Goal: Task Accomplishment & Management: Manage account settings

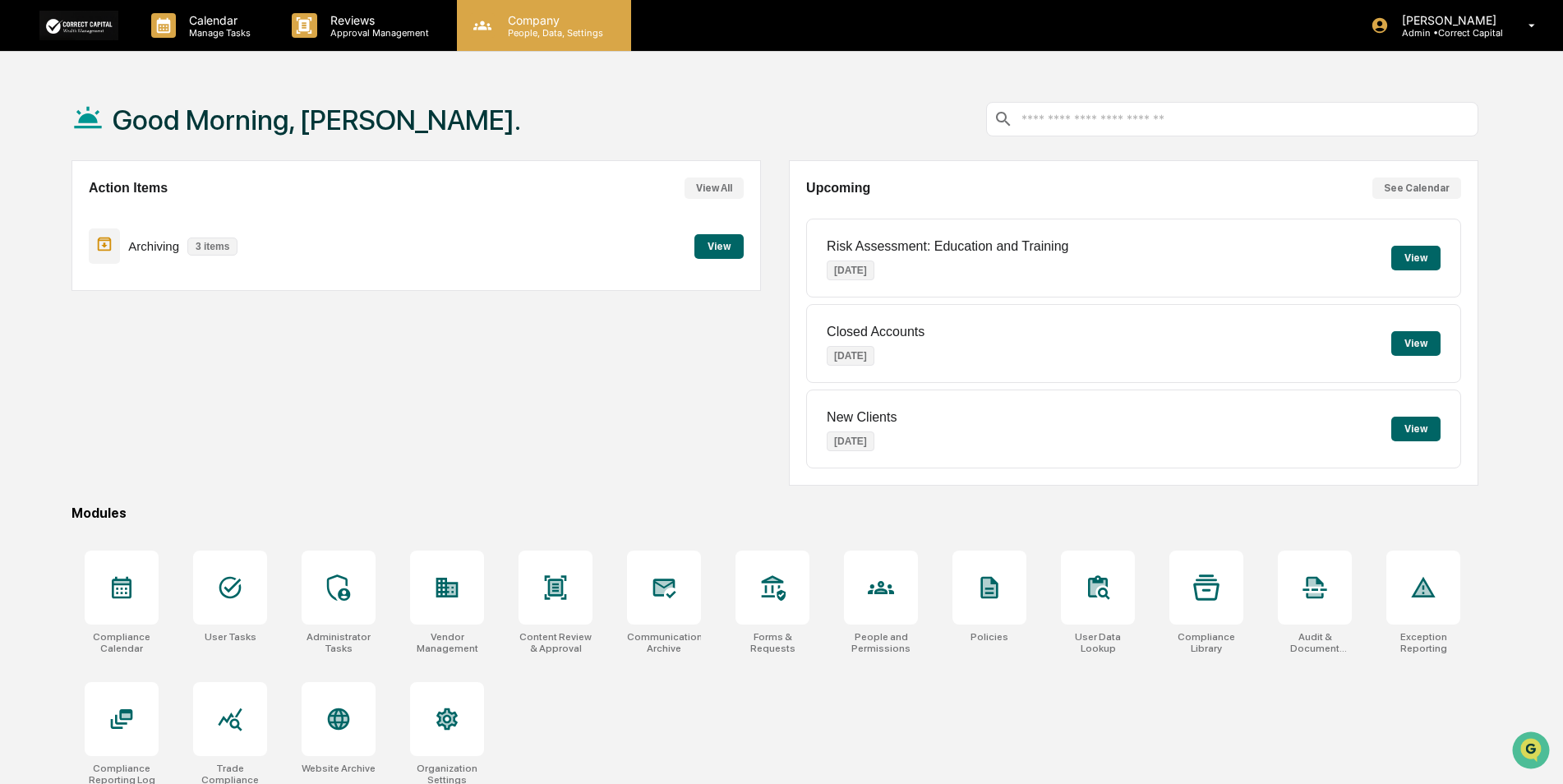
click at [529, 39] on div "Company People, Data, Settings" at bounding box center [543, 25] width 174 height 51
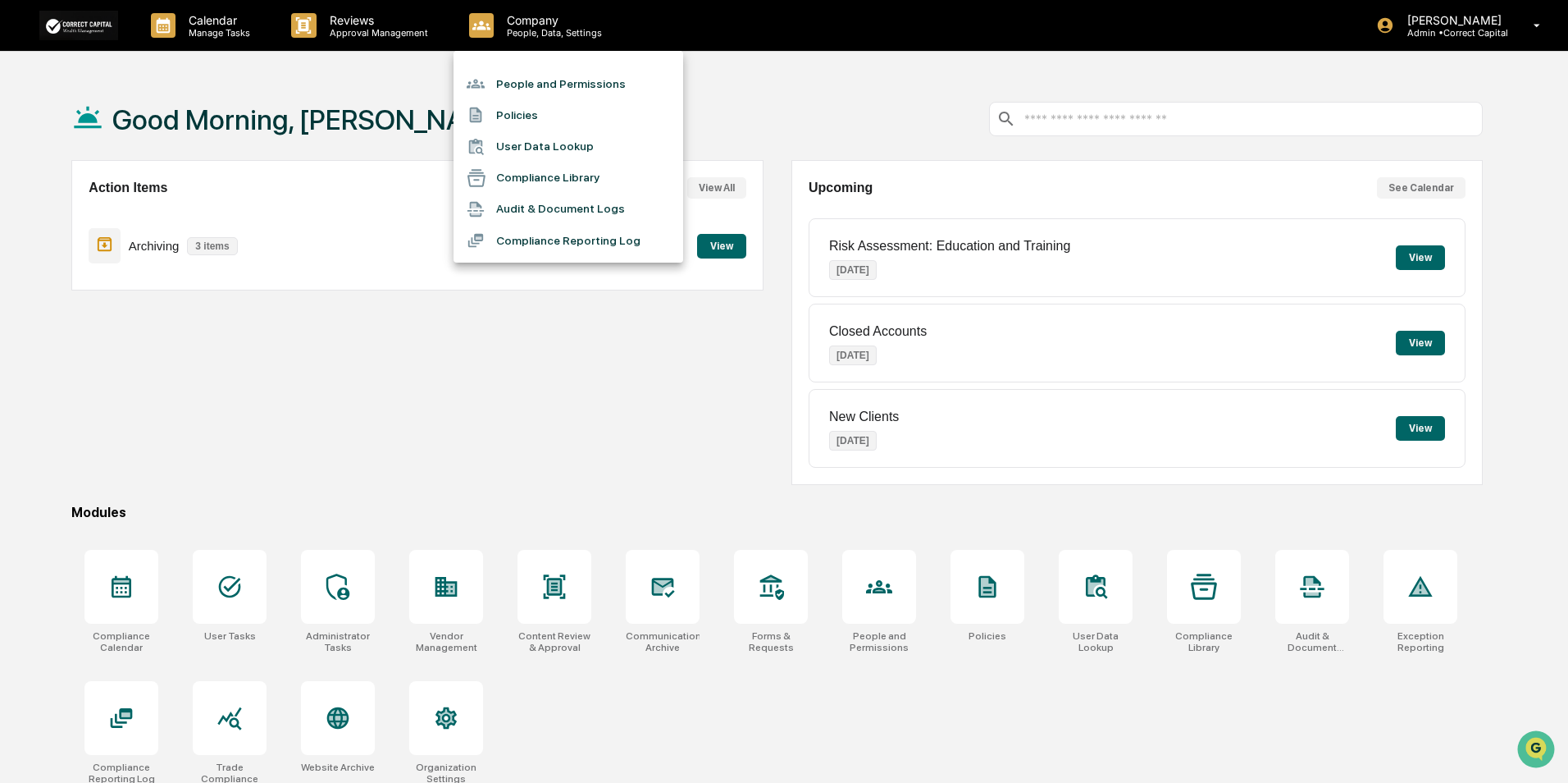
click at [528, 71] on li "People and Permissions" at bounding box center [569, 83] width 230 height 31
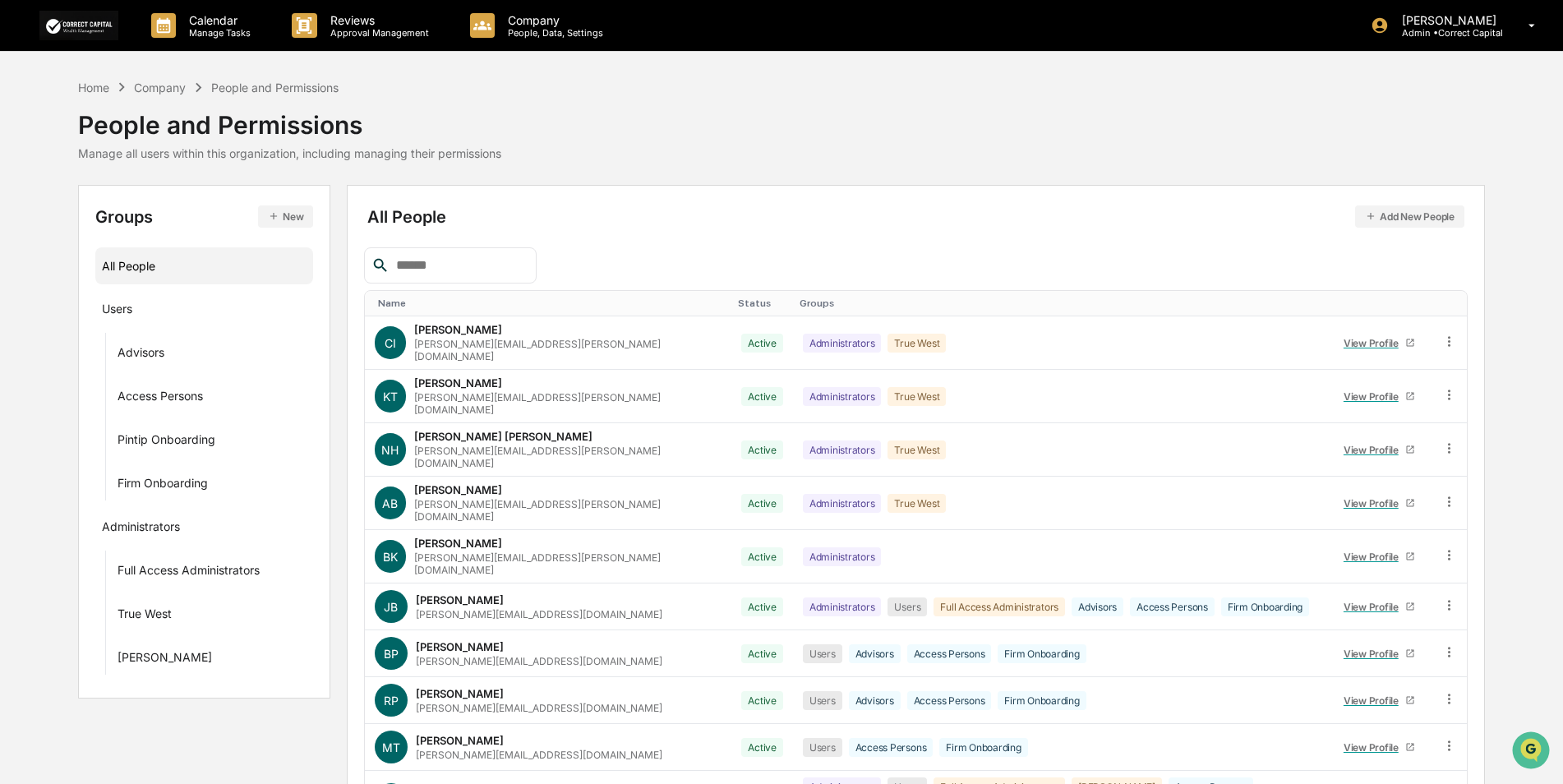
click at [456, 265] on input "text" at bounding box center [459, 266] width 140 height 22
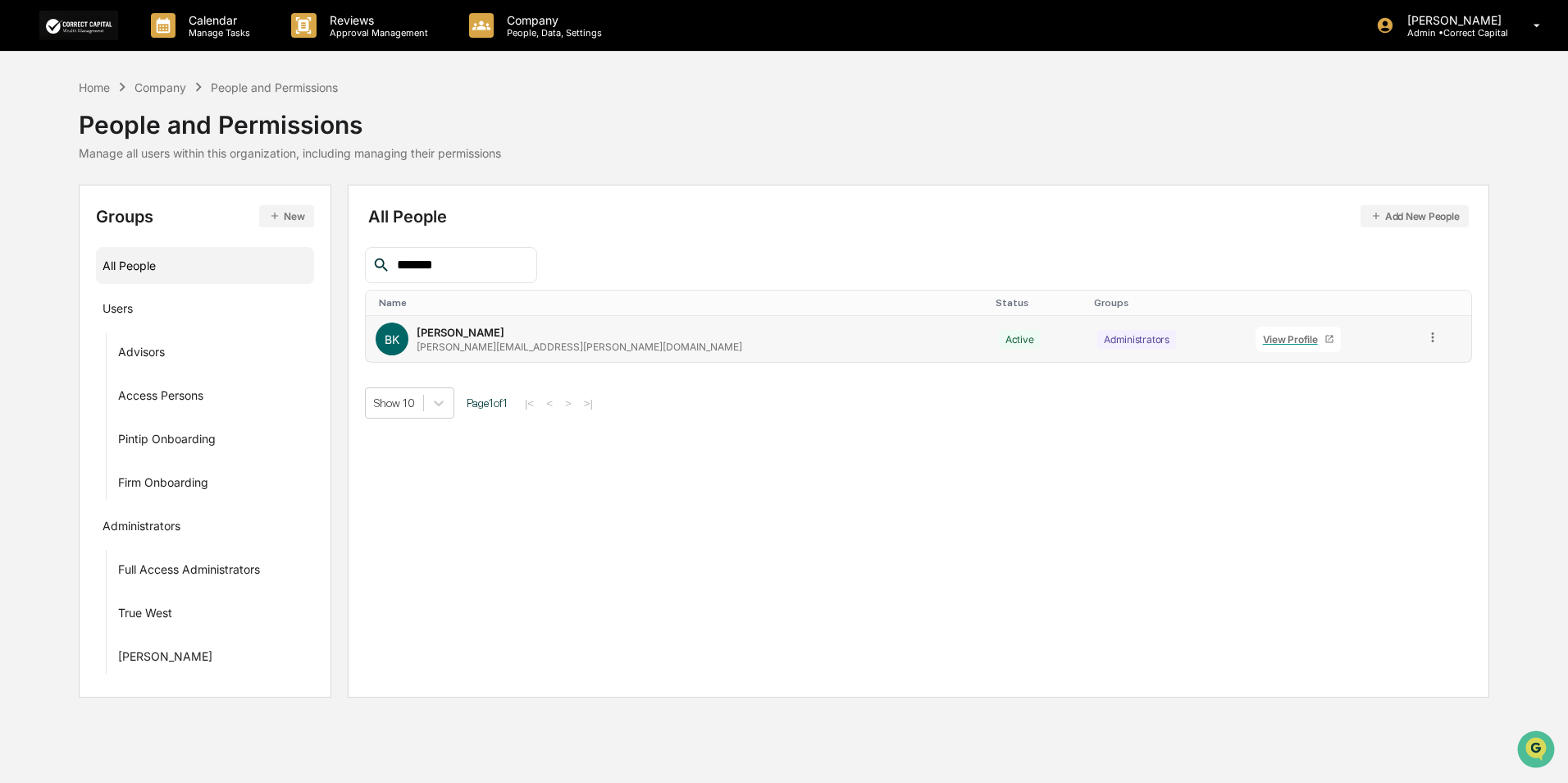
type input "*******"
click at [1425, 340] on icon at bounding box center [1433, 338] width 16 height 16
click at [1399, 369] on div "Groups & Permissions" at bounding box center [1359, 365] width 136 height 20
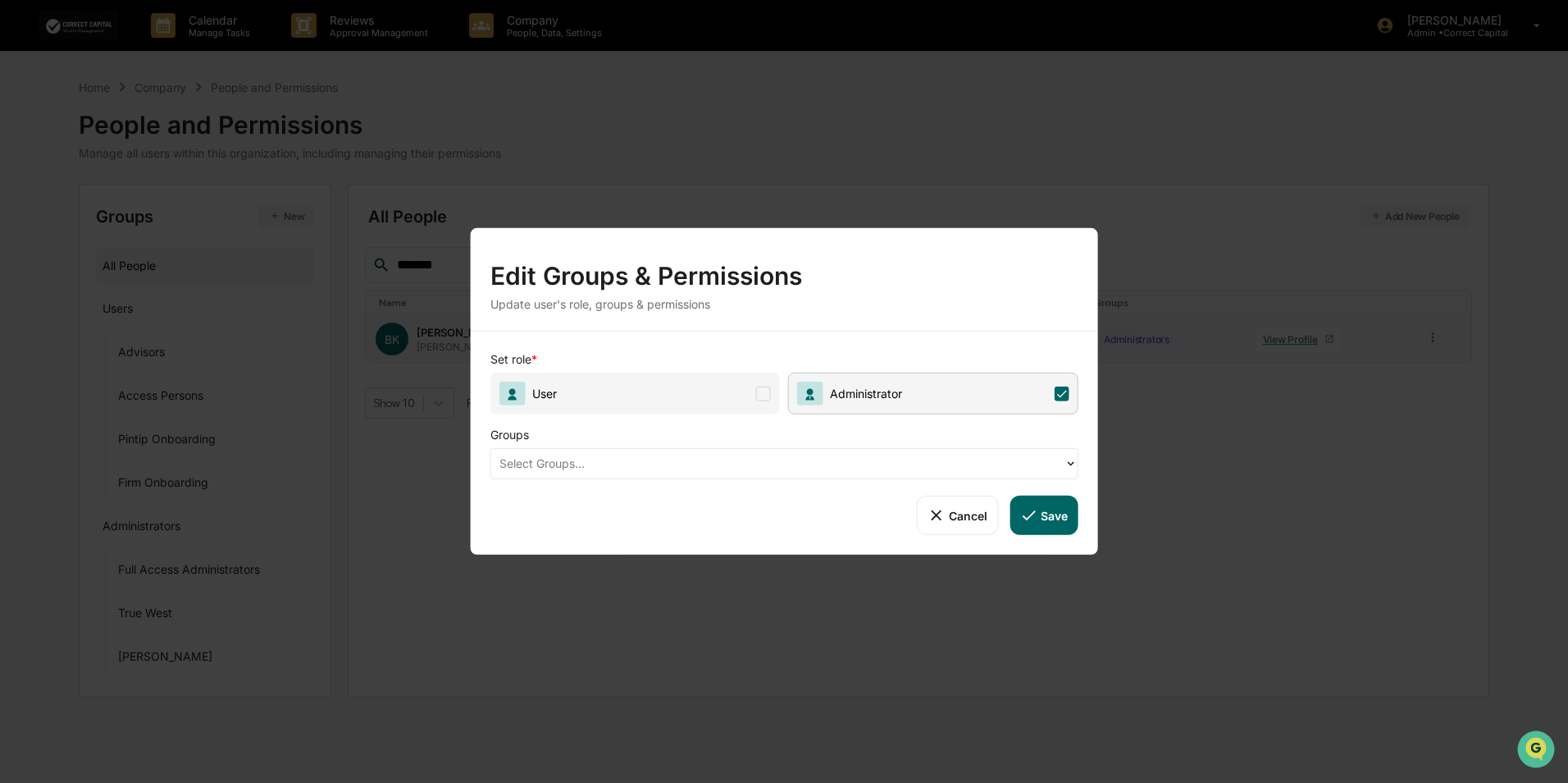
click at [755, 456] on div at bounding box center [778, 463] width 557 height 19
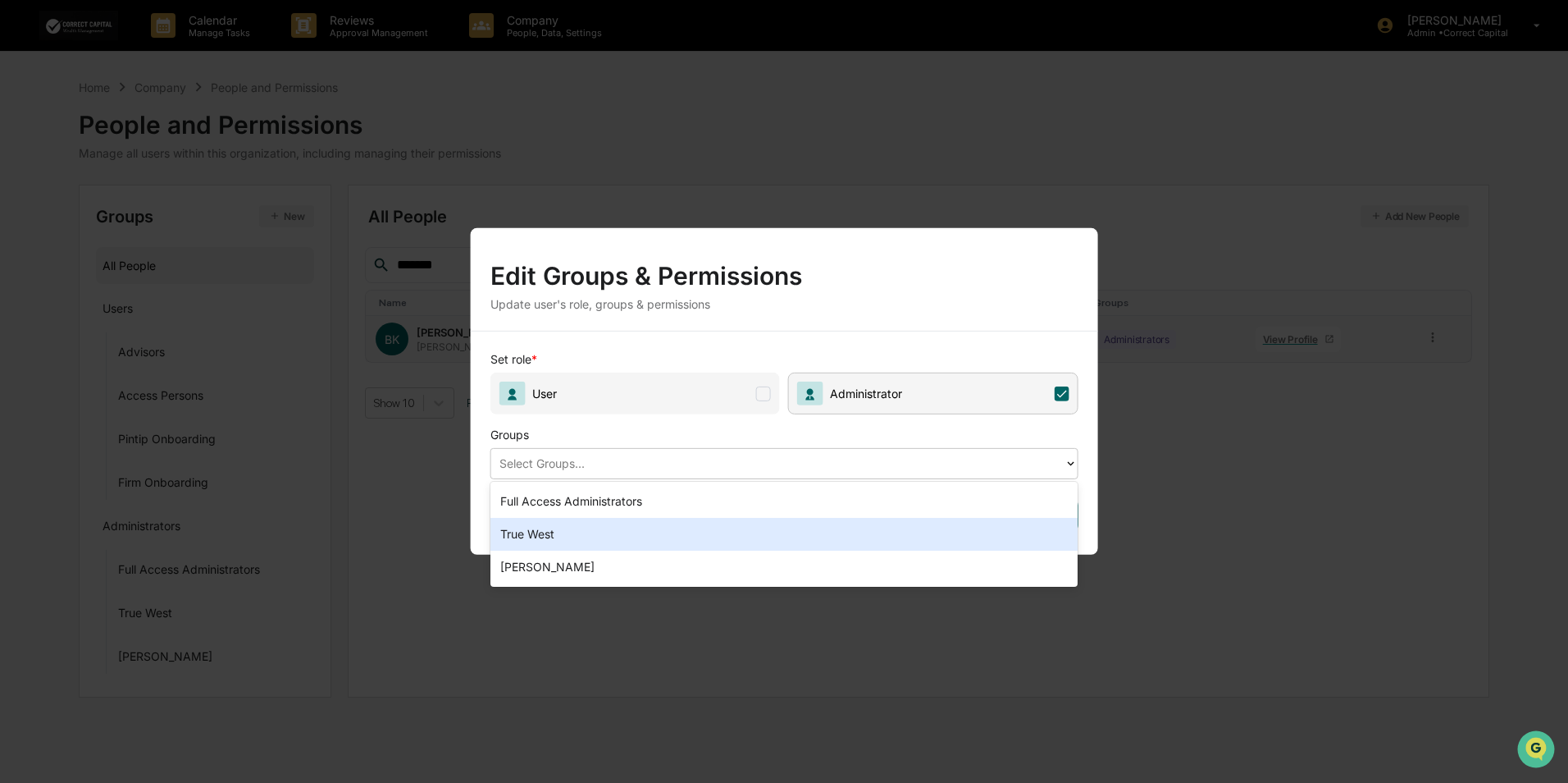
click at [640, 536] on div "True West" at bounding box center [784, 533] width 588 height 33
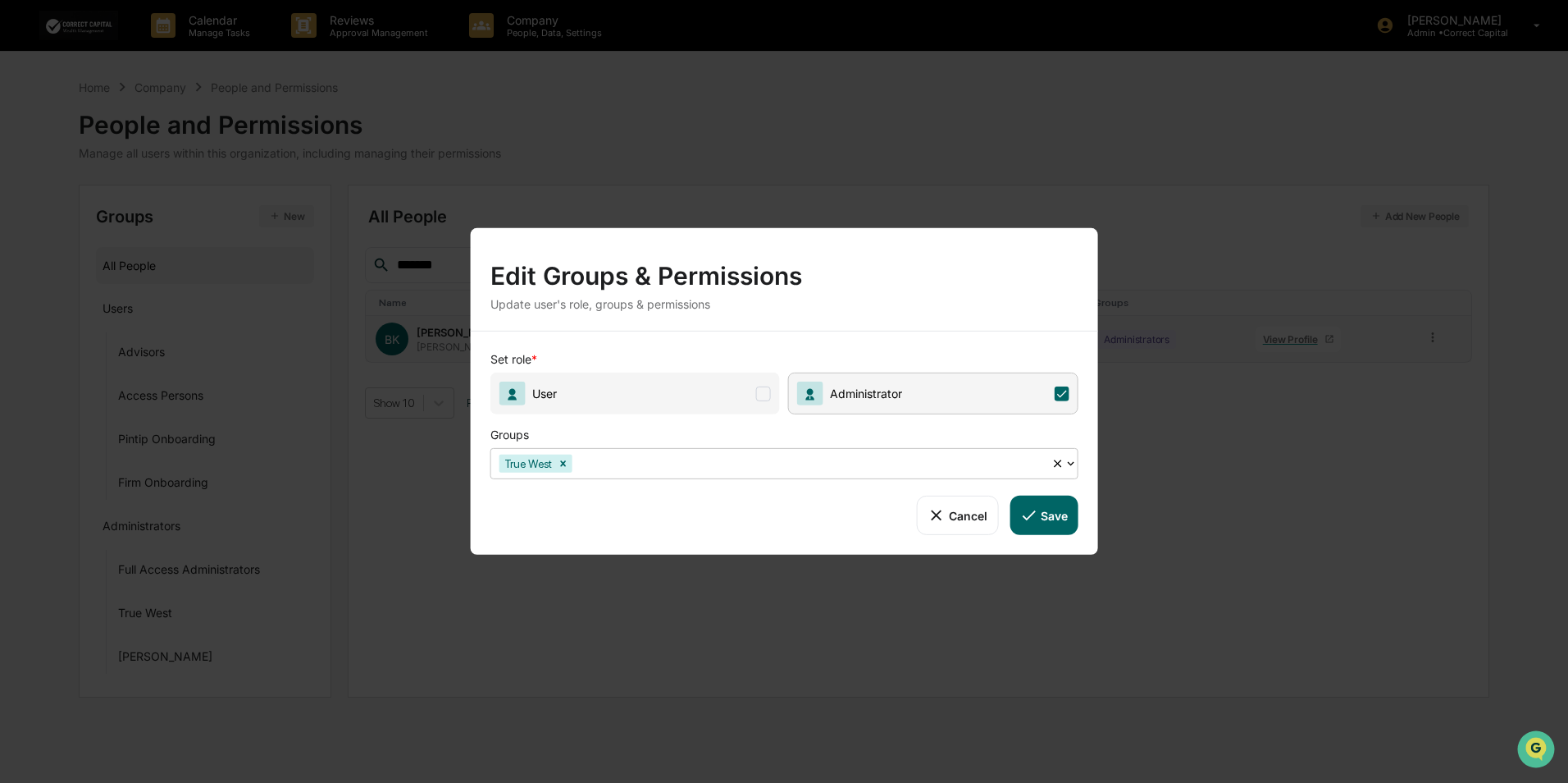
click at [1030, 508] on icon at bounding box center [1029, 515] width 18 height 18
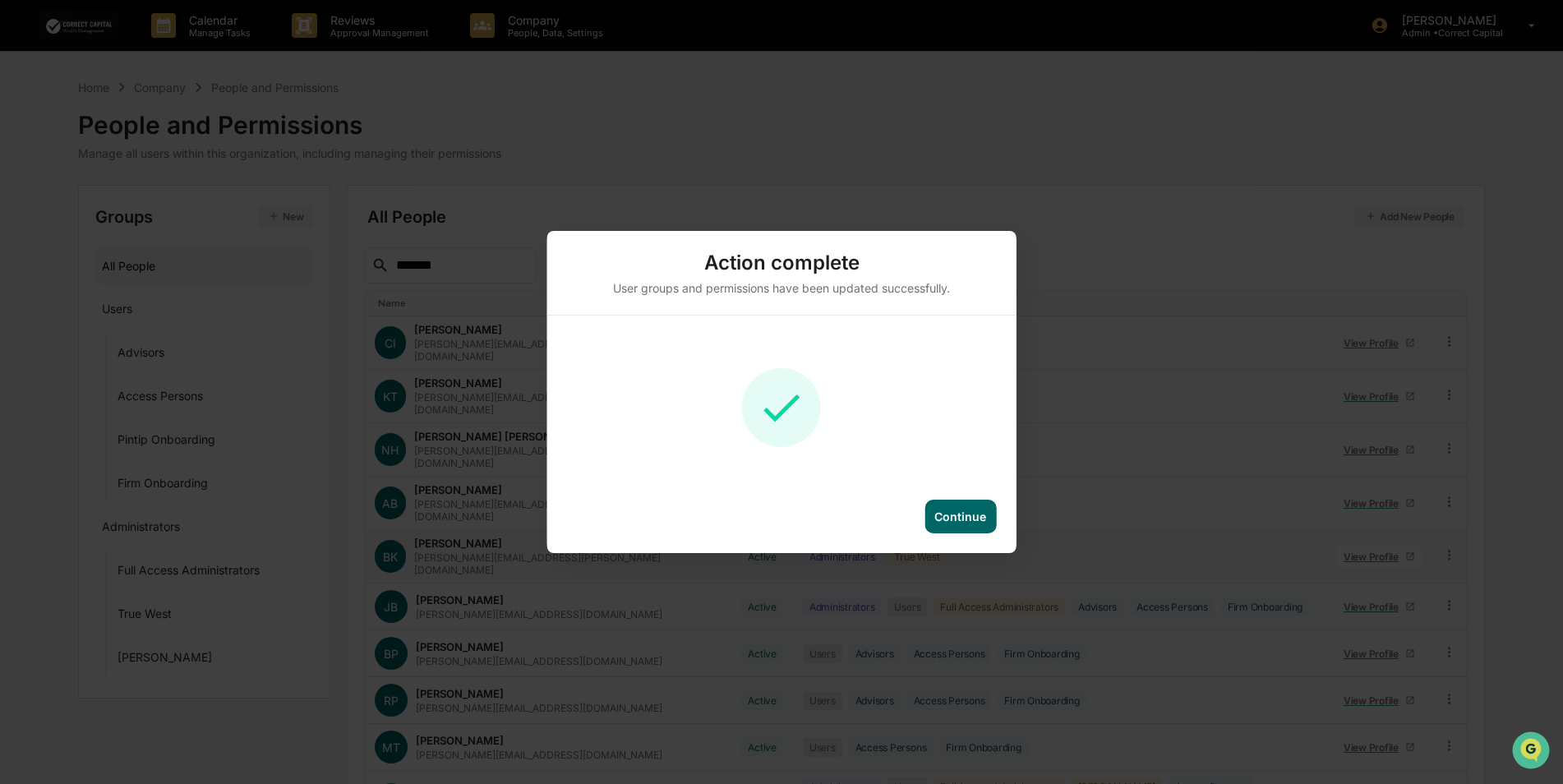
click at [975, 516] on div "Continue" at bounding box center [960, 516] width 52 height 14
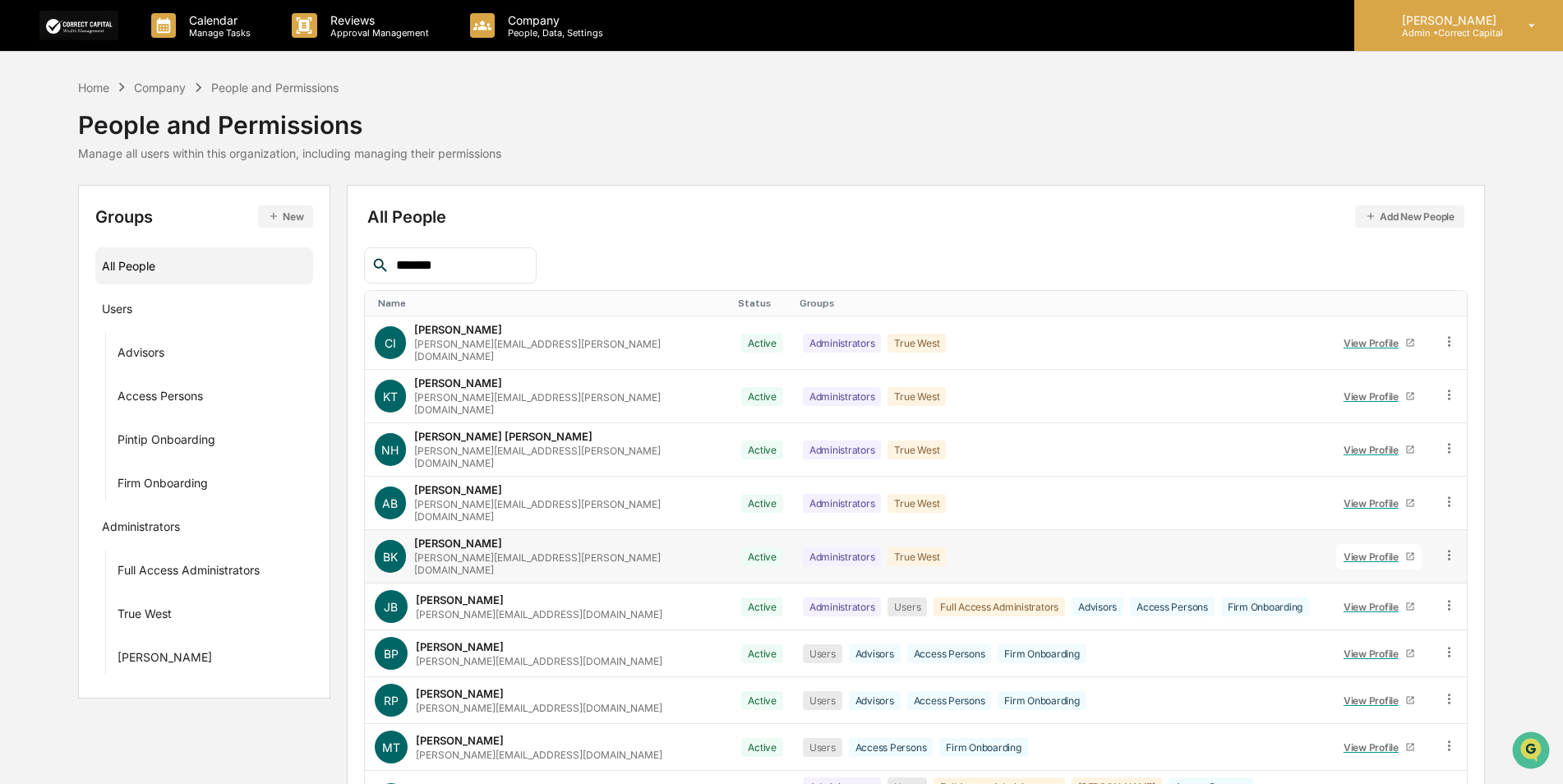
click at [1451, 47] on div "[PERSON_NAME] Admin • Correct Capital" at bounding box center [1459, 25] width 209 height 51
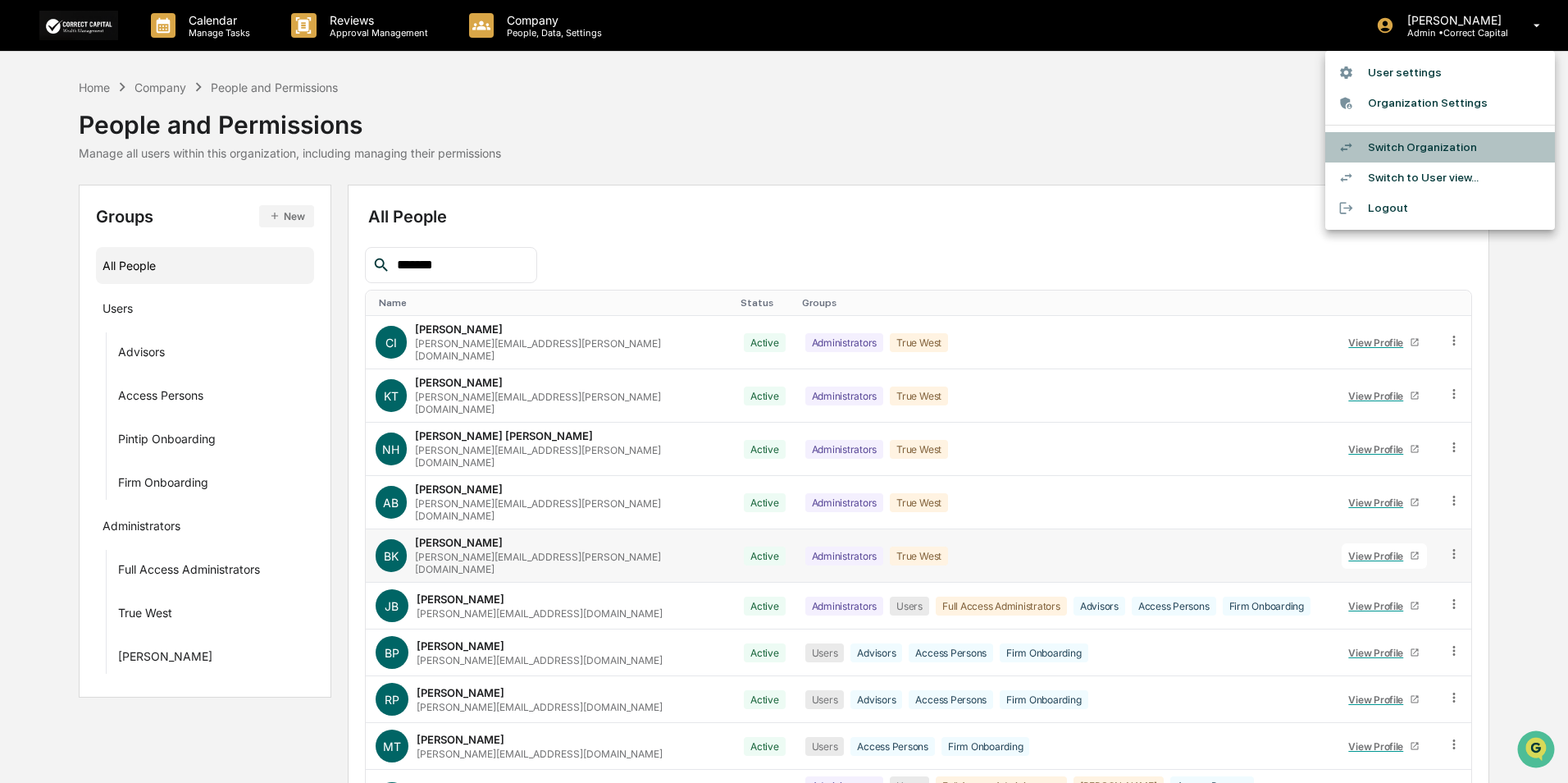
click at [1430, 146] on li "Switch Organization" at bounding box center [1441, 147] width 230 height 31
